Goal: Transaction & Acquisition: Purchase product/service

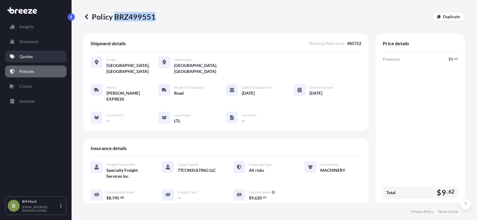
click at [25, 55] on link "Quotes" at bounding box center [35, 57] width 61 height 12
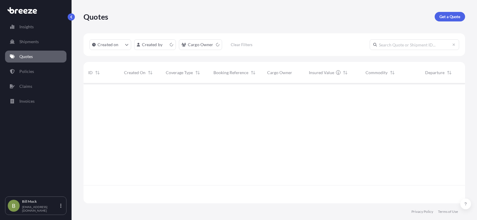
scroll to position [119, 377]
click at [440, 18] on p "Get a Quote" at bounding box center [449, 17] width 21 height 6
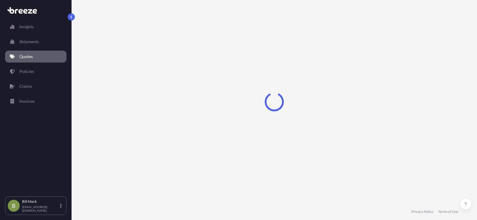
select select "Sea"
select select "1"
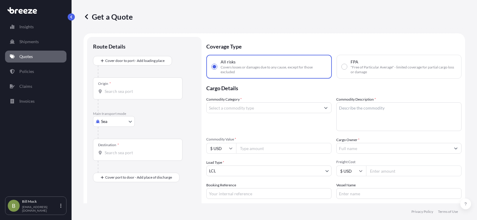
scroll to position [10, 0]
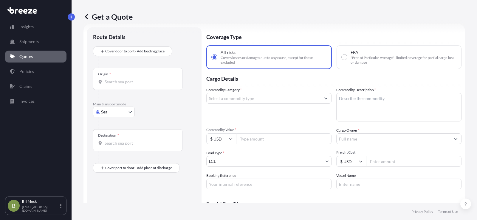
click at [116, 112] on body "Insights Shipments Quotes Policies Claims Invoices B [PERSON_NAME] [EMAIL_ADDRE…" at bounding box center [238, 110] width 477 height 220
click at [122, 145] on div "Road" at bounding box center [113, 149] width 37 height 11
select select "Road"
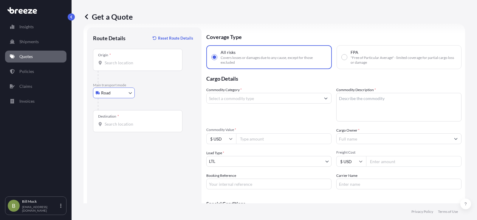
click at [113, 66] on div "Origin *" at bounding box center [137, 60] width 89 height 22
click at [113, 66] on input "Origin *" at bounding box center [140, 63] width 70 height 6
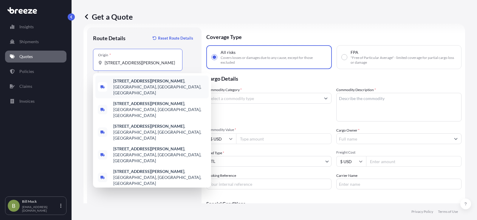
click at [125, 82] on b "[STREET_ADDRESS][PERSON_NAME]" at bounding box center [148, 80] width 71 height 5
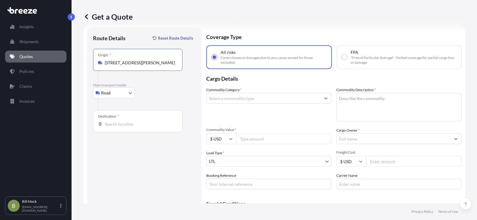
type input "[STREET_ADDRESS][PERSON_NAME]"
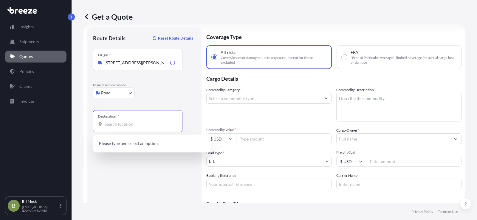
click at [120, 123] on input "Destination *" at bounding box center [140, 124] width 70 height 6
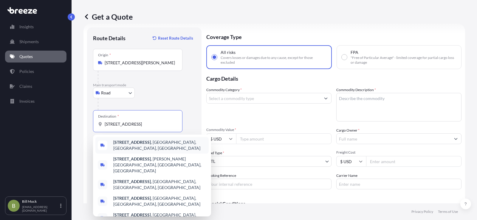
click at [151, 144] on b "[STREET_ADDRESS]" at bounding box center [132, 142] width 38 height 5
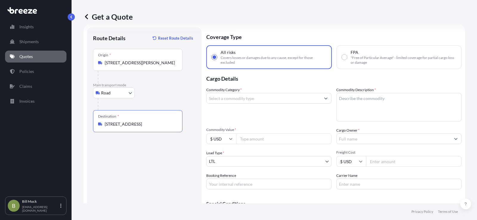
type input "[STREET_ADDRESS]"
click at [253, 140] on input "Commodity Value *" at bounding box center [283, 139] width 95 height 11
type input "9425.24"
click at [230, 99] on input "Commodity Category *" at bounding box center [264, 98] width 114 height 11
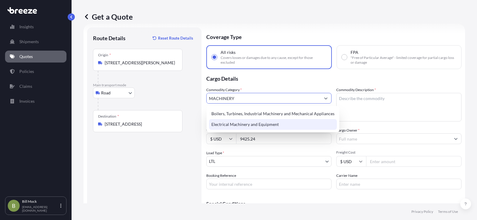
click at [238, 123] on div "Electrical Machinery and Equipment" at bounding box center [273, 124] width 128 height 11
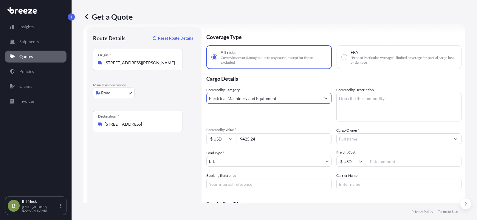
type input "Electrical Machinery and Equipment"
click at [355, 99] on textarea "Commodity Description *" at bounding box center [398, 107] width 125 height 29
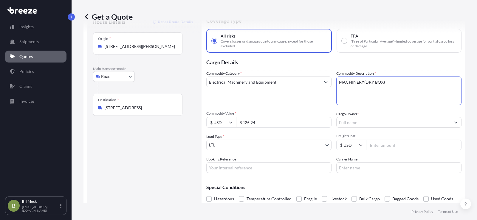
scroll to position [41, 0]
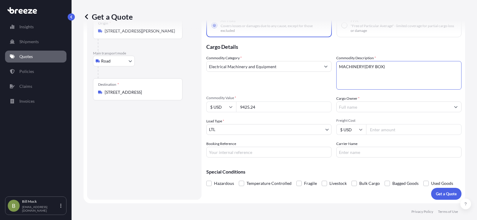
type textarea "MACHINERY(DRY BOX)"
click at [354, 106] on input "Cargo Owner *" at bounding box center [393, 107] width 114 height 11
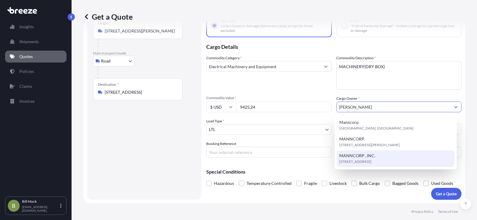
click at [364, 156] on span "MANNCORP , INC." at bounding box center [357, 156] width 36 height 6
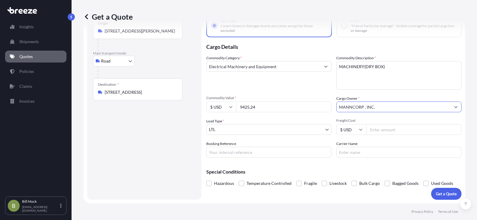
type input "MANNCORP , INC."
click at [235, 152] on input "Booking Reference" at bounding box center [268, 152] width 125 height 11
type input "485782"
click at [345, 154] on input "Carrier Name" at bounding box center [398, 152] width 125 height 11
type input "[PERSON_NAME] EXPRESS"
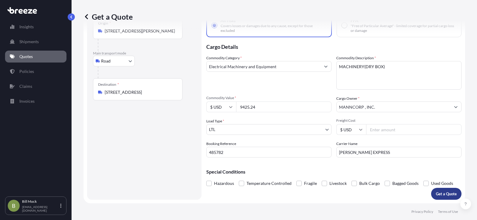
click at [441, 193] on p "Get a Quote" at bounding box center [446, 194] width 21 height 6
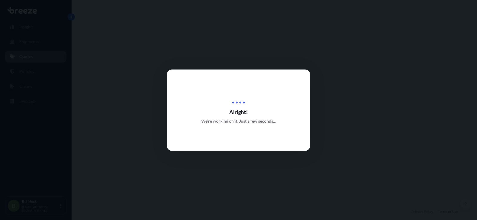
select select "Road"
select select "1"
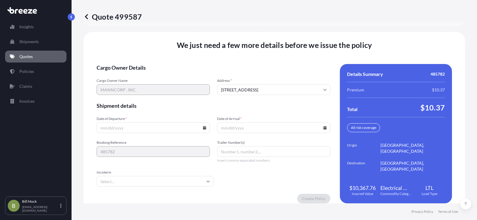
scroll to position [824, 0]
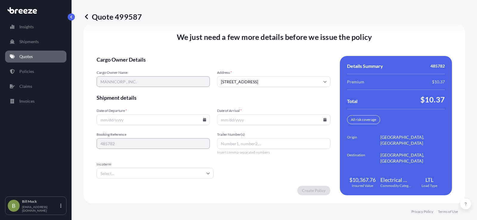
click at [203, 120] on icon at bounding box center [204, 120] width 3 height 4
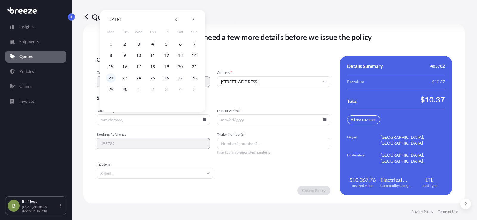
click at [111, 77] on button "22" at bounding box center [111, 78] width 10 height 10
type input "[DATE]"
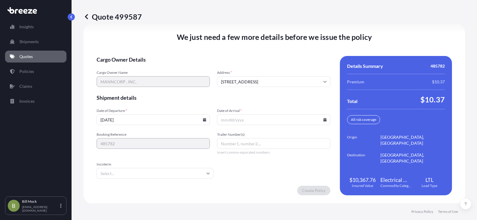
click at [323, 119] on icon at bounding box center [325, 120] width 4 height 4
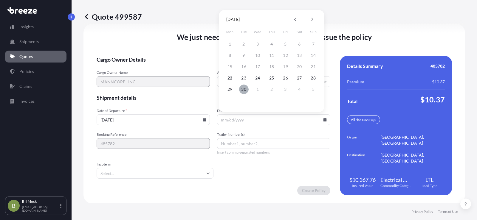
click at [243, 89] on button "30" at bounding box center [244, 90] width 10 height 10
type input "[DATE]"
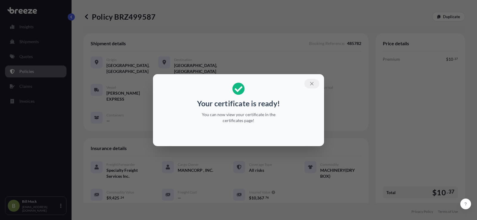
click at [311, 84] on icon "button" at bounding box center [311, 83] width 5 height 5
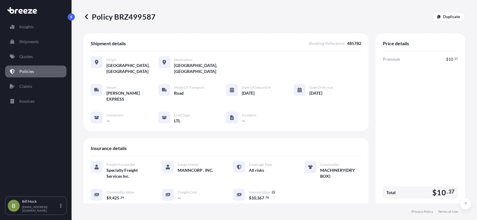
click at [136, 18] on p "Policy BRZ499587" at bounding box center [119, 17] width 72 height 10
copy p "BRZ499587"
